Goal: Navigation & Orientation: Find specific page/section

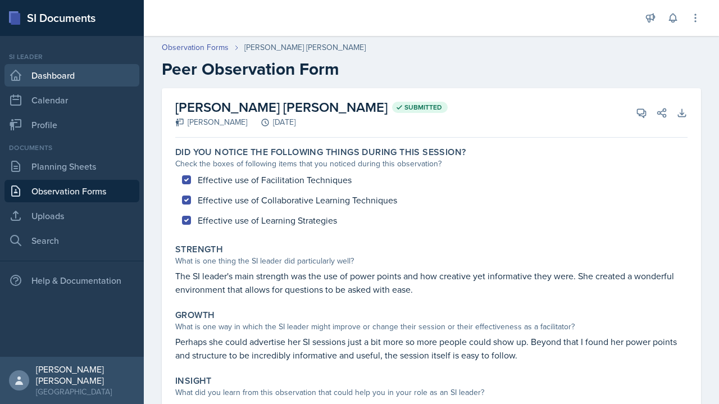
click at [78, 76] on link "Dashboard" at bounding box center [71, 75] width 135 height 22
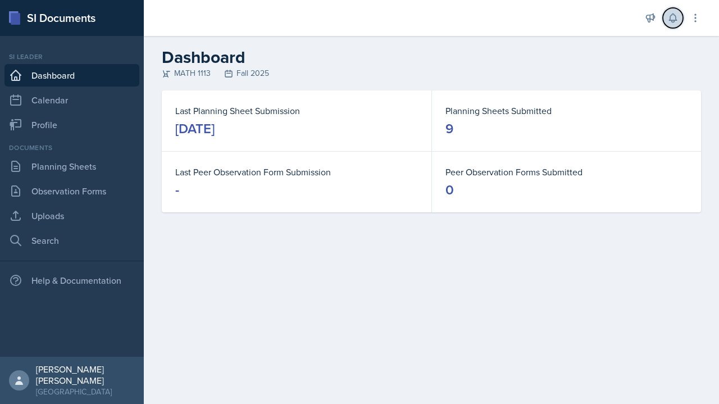
click at [673, 22] on icon at bounding box center [673, 17] width 11 height 11
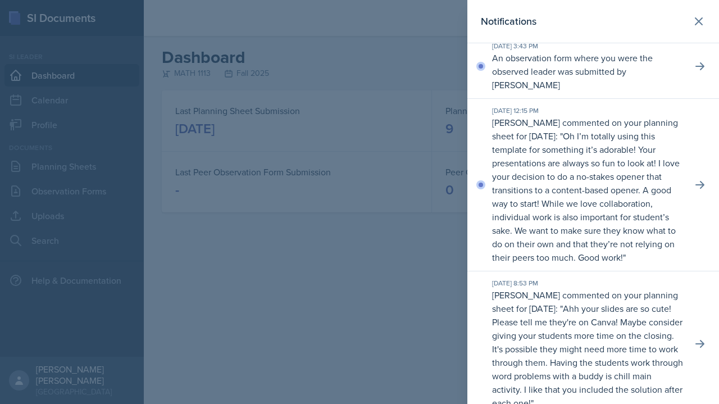
scroll to position [9, 0]
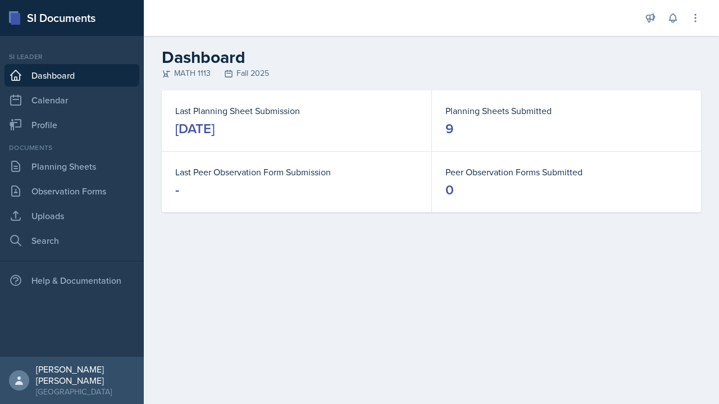
click at [664, 37] on header "Dashboard MATH 1113 Fall 2025" at bounding box center [431, 63] width 575 height 55
click at [677, 21] on icon at bounding box center [673, 17] width 11 height 11
click at [99, 185] on link "Observation Forms" at bounding box center [71, 191] width 135 height 22
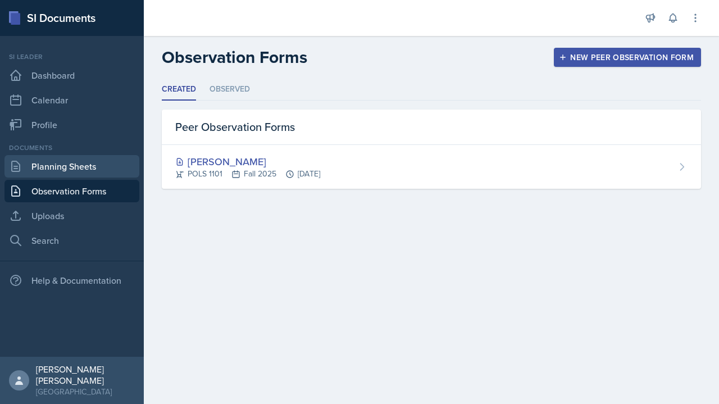
click at [96, 157] on link "Planning Sheets" at bounding box center [71, 166] width 135 height 22
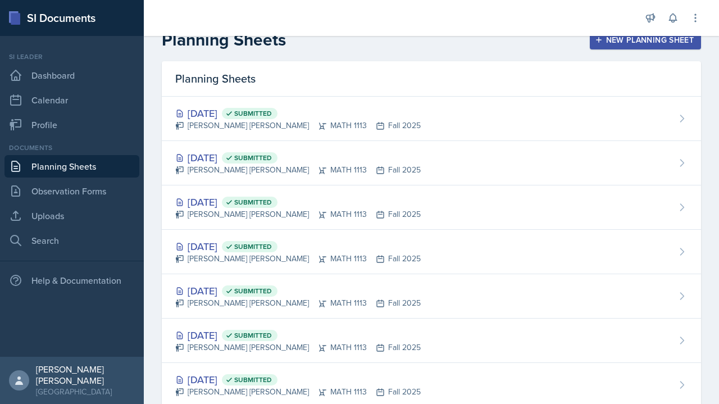
scroll to position [16, 0]
